Goal: Information Seeking & Learning: Learn about a topic

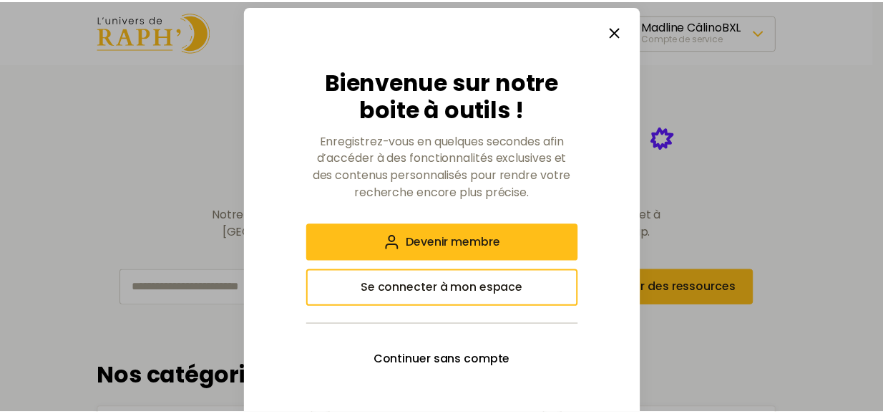
scroll to position [317, 0]
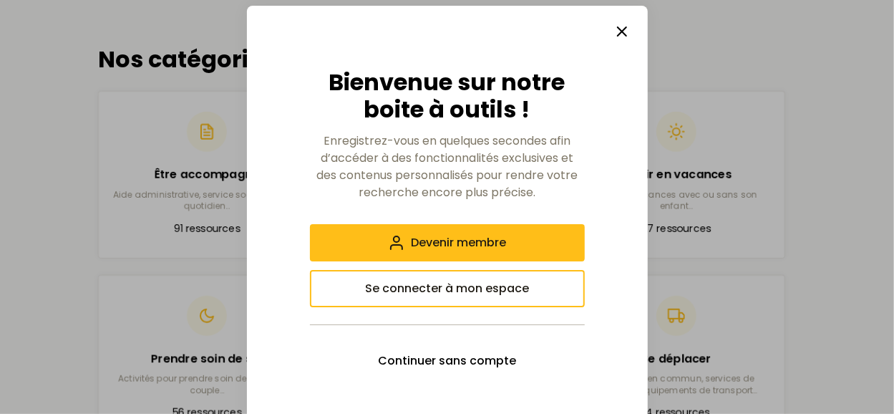
click at [616, 26] on icon "button" at bounding box center [621, 31] width 17 height 17
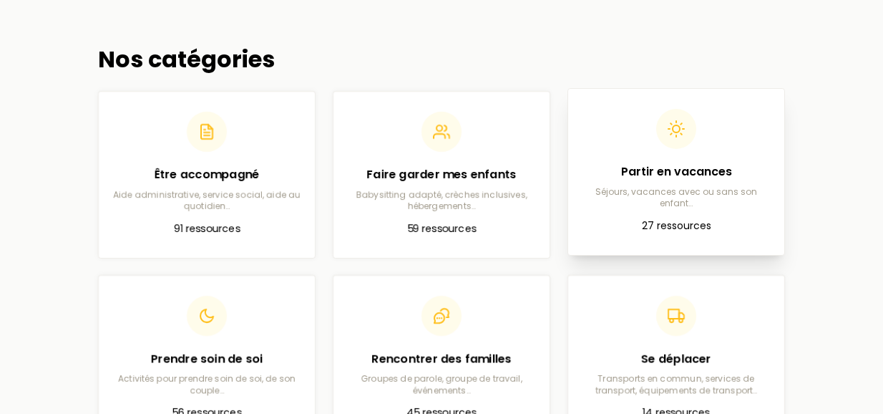
click at [651, 208] on article "Partir en vacances Séjours, vacances avec ou sans son enfant… 27 ressources" at bounding box center [676, 171] width 193 height 143
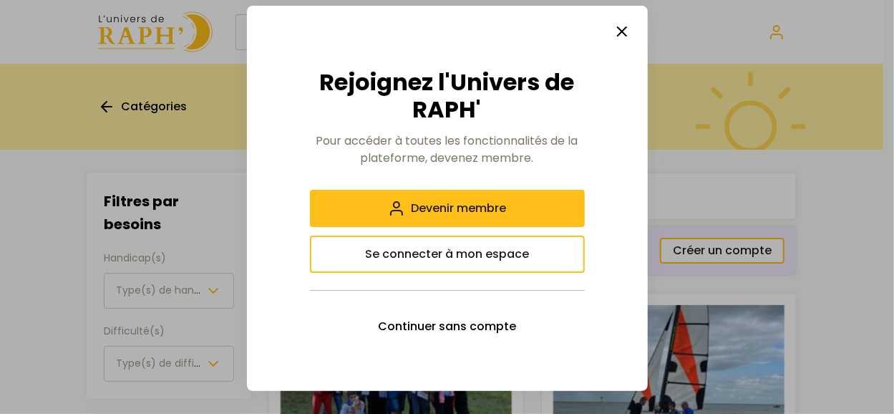
click at [624, 29] on line "button" at bounding box center [622, 31] width 9 height 9
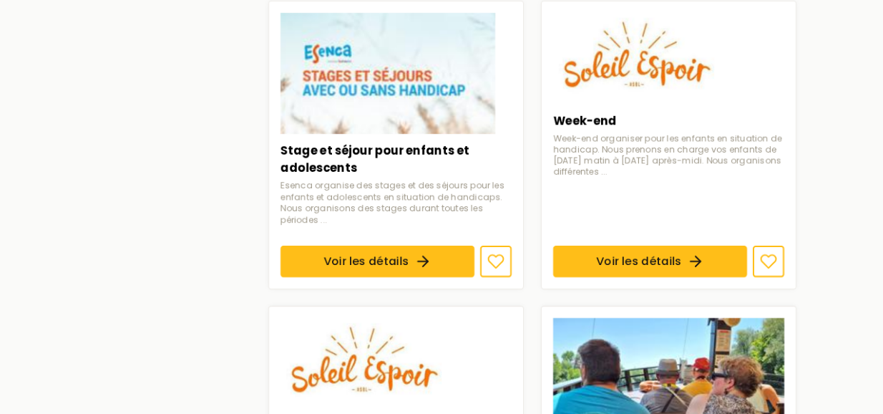
scroll to position [1158, 0]
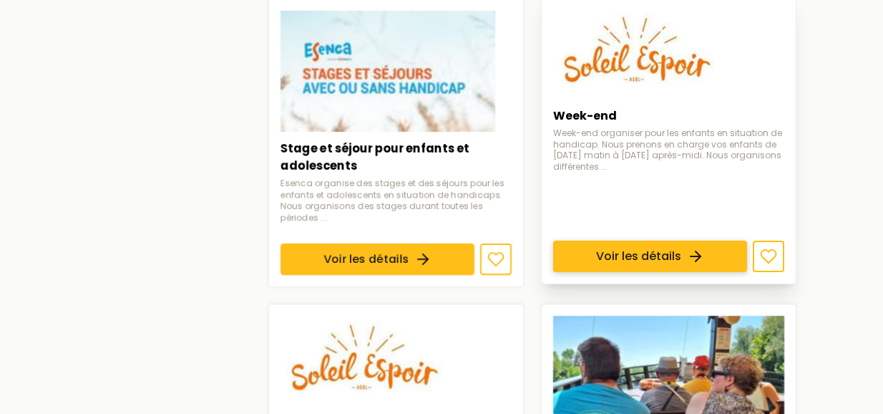
click at [633, 240] on link "Voir les détails" at bounding box center [650, 255] width 194 height 31
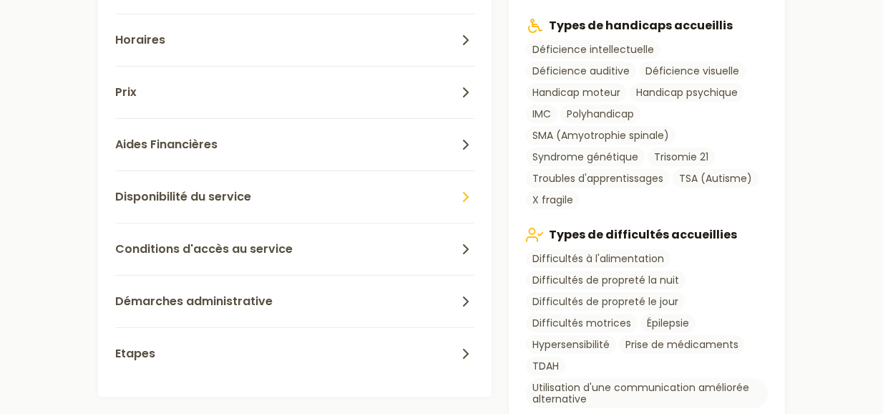
scroll to position [691, 0]
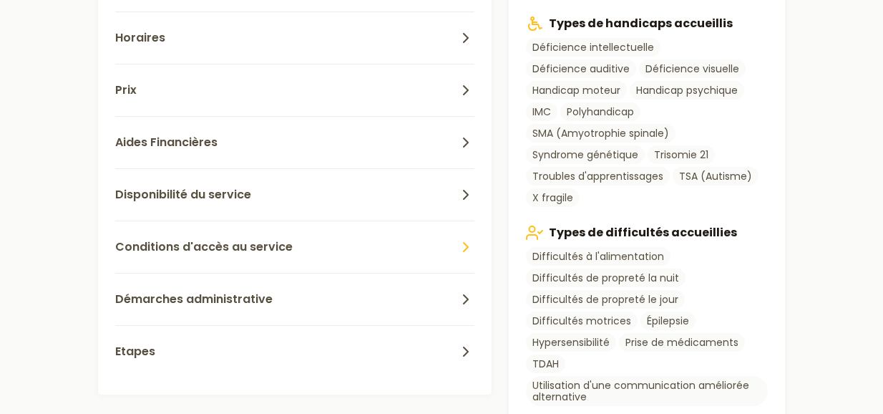
click at [289, 246] on button "Conditions d'accès au service" at bounding box center [294, 246] width 359 height 52
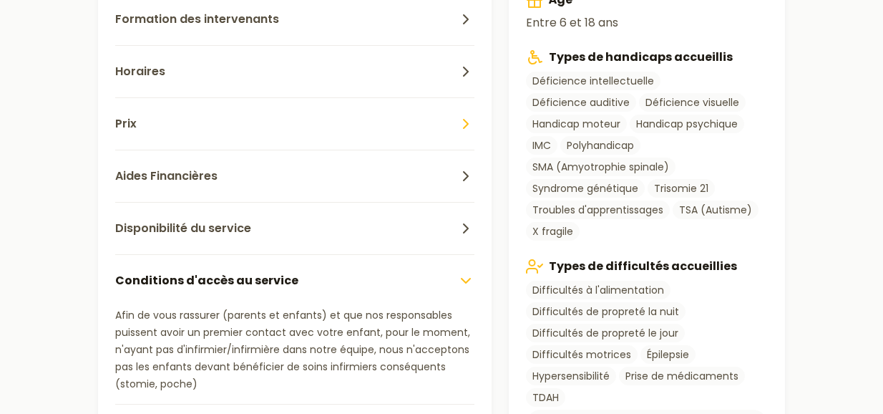
scroll to position [659, 0]
click at [270, 231] on button "Disponibilité du service" at bounding box center [294, 227] width 359 height 52
